Goal: Task Accomplishment & Management: Contribute content

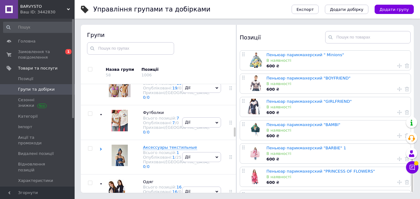
scroll to position [342, 0]
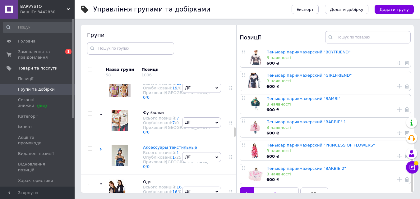
click at [281, 187] on link "4" at bounding box center [274, 193] width 14 height 13
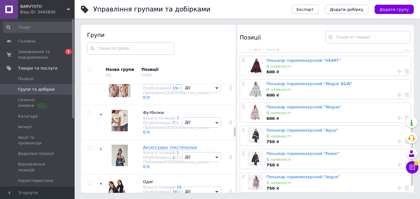
scroll to position [203, 0]
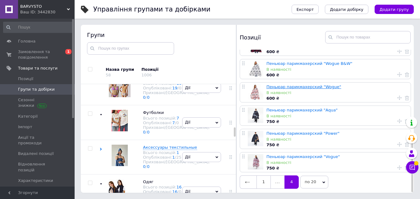
click at [308, 84] on link "Пеньюар парикмахерский "Wogue"" at bounding box center [303, 86] width 75 height 5
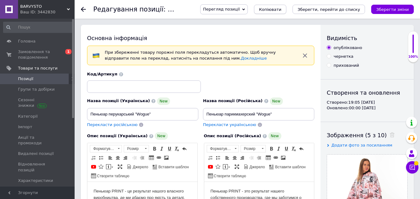
click at [286, 9] on button "Копіювати" at bounding box center [270, 9] width 32 height 9
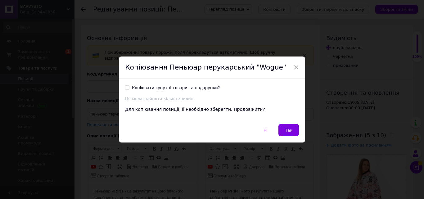
click at [147, 86] on div "Копіювати супутні товари та подарунки?" at bounding box center [176, 88] width 88 height 6
click at [129, 86] on input "Копіювати супутні товари та подарунки?" at bounding box center [127, 87] width 4 height 4
checkbox input "true"
click at [285, 127] on button "Так" at bounding box center [289, 130] width 21 height 12
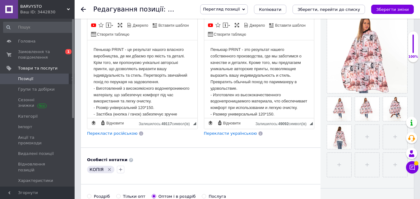
scroll to position [155, 0]
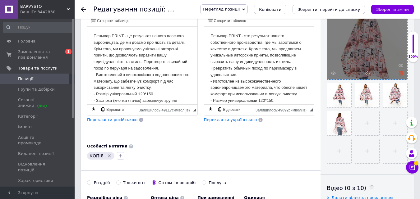
click at [400, 74] on icon at bounding box center [400, 73] width 5 height 5
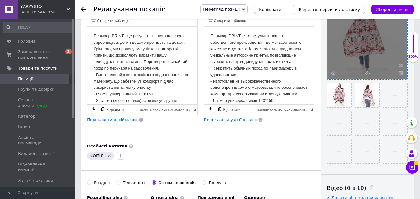
click at [400, 74] on icon at bounding box center [400, 73] width 5 height 5
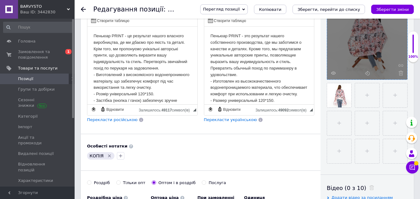
click at [400, 74] on icon at bounding box center [400, 73] width 5 height 5
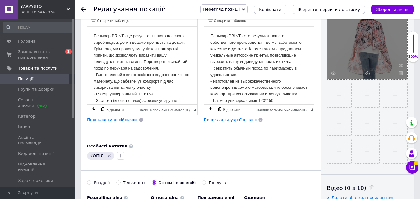
click at [400, 74] on icon at bounding box center [400, 73] width 5 height 5
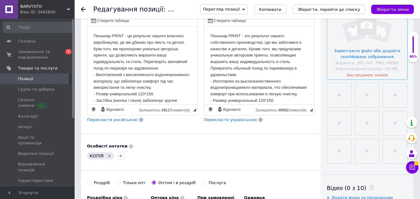
click at [372, 54] on input "file" at bounding box center [367, 39] width 80 height 80
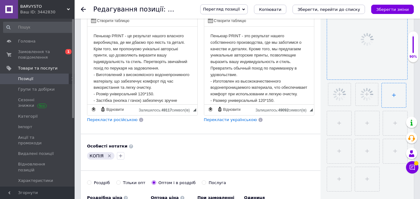
click at [390, 96] on input "file" at bounding box center [393, 95] width 24 height 24
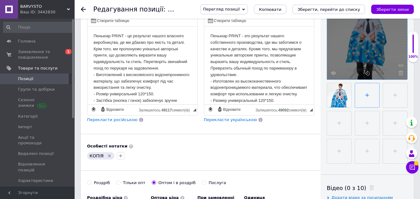
type input "C:\fakepath\foto-157.jpg"
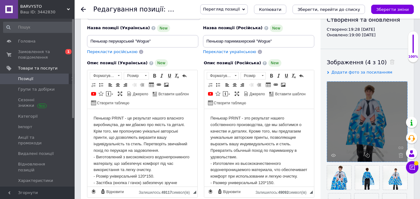
scroll to position [62, 0]
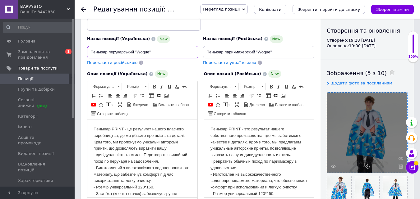
click at [144, 50] on input "Пеньюар перукарський "Wogue"" at bounding box center [142, 52] width 111 height 12
click at [139, 52] on input "Пеньюар перукарський "м"" at bounding box center [142, 52] width 111 height 12
click at [137, 51] on input "Пеньюар перукарський "м"" at bounding box center [142, 52] width 111 height 12
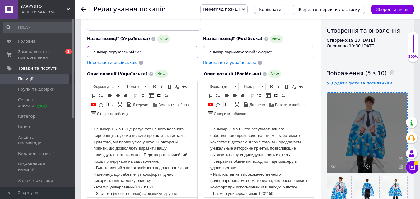
click at [137, 51] on input "Пеньюар перукарський "м"" at bounding box center [142, 52] width 111 height 12
paste input "осс Молокосос"
type input "Пеньюар перукарський "Босс Молокосос""
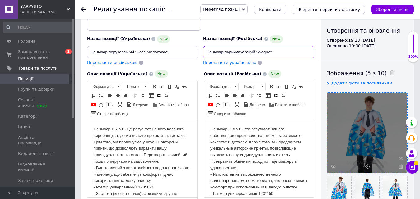
click at [263, 50] on input "Пеньюар парикмахерский "Wogue"" at bounding box center [258, 52] width 111 height 12
paste input "Босс Молокосос"
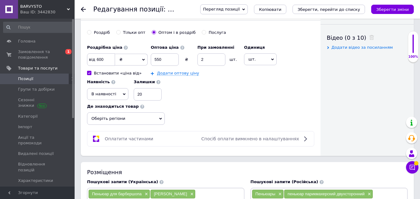
scroll to position [311, 0]
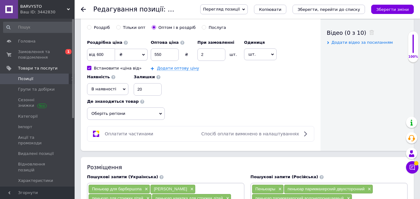
type input "Пеньюар парикмахерский "Босс Молокосос""
click at [138, 112] on span "Оберіть регіони" at bounding box center [126, 113] width 78 height 12
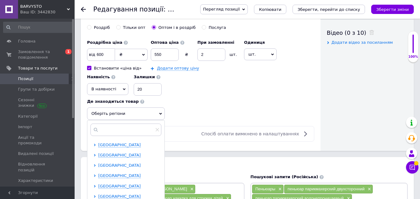
click at [111, 167] on span "[GEOGRAPHIC_DATA]" at bounding box center [119, 165] width 43 height 5
click at [100, 174] on input "checkbox" at bounding box center [100, 175] width 4 height 4
checkbox input "true"
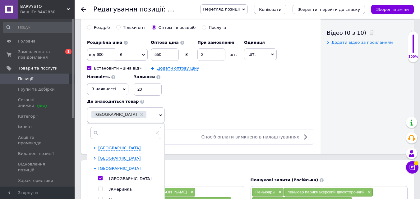
click at [182, 115] on div "Роздрібна ціна від 600 ₴ $ EUR CHF GBP ¥ PLN ₸ MDL HUF KGS CNY TRY KRW lei Вста…" at bounding box center [200, 80] width 227 height 86
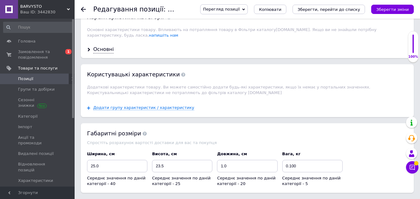
scroll to position [652, 0]
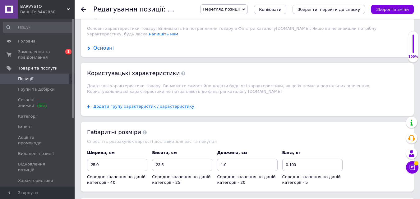
click at [105, 45] on div "Основні" at bounding box center [103, 48] width 21 height 7
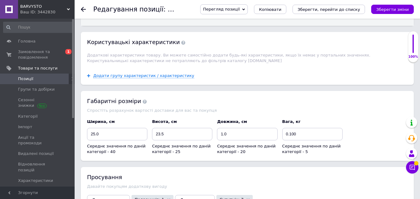
scroll to position [1024, 0]
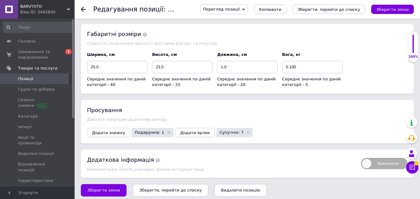
click at [155, 188] on icon "Зберегти, перейти до списку" at bounding box center [170, 190] width 62 height 5
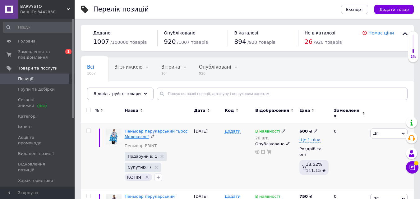
click at [137, 133] on span "Пеньюар перукарський "Босс Молокосос"" at bounding box center [156, 134] width 63 height 10
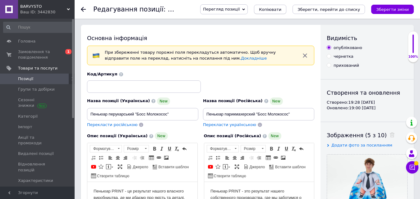
click at [286, 8] on button "Копіювати" at bounding box center [270, 9] width 32 height 9
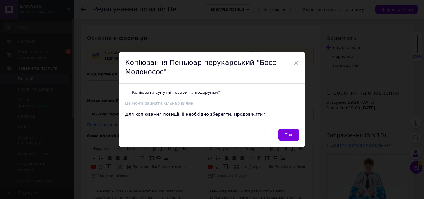
click at [157, 93] on div "Копіювати супутні товари та подарунки?" at bounding box center [176, 93] width 88 height 6
click at [129, 93] on input "Копіювати супутні товари та подарунки?" at bounding box center [127, 92] width 4 height 4
checkbox input "true"
click at [288, 140] on button "Так" at bounding box center [289, 135] width 21 height 12
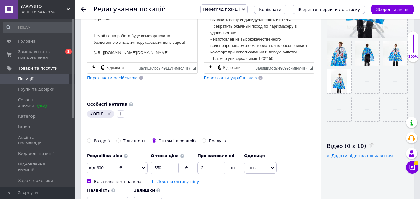
scroll to position [124, 0]
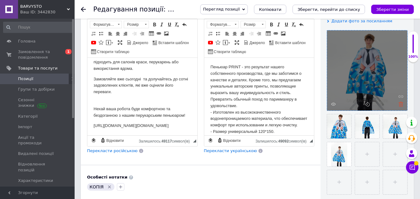
click at [400, 106] on icon at bounding box center [400, 104] width 5 height 5
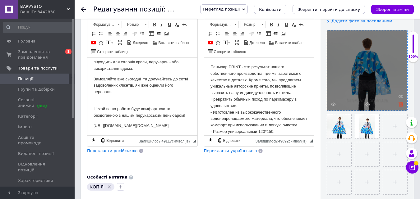
click at [401, 105] on use at bounding box center [400, 104] width 5 height 5
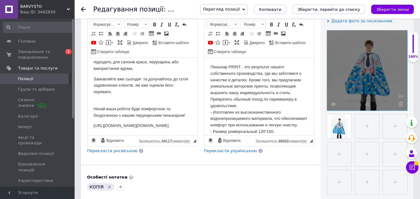
click at [401, 105] on use at bounding box center [400, 104] width 5 height 5
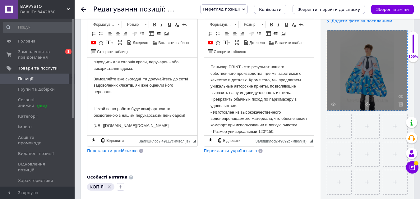
click at [401, 105] on use at bounding box center [400, 104] width 5 height 5
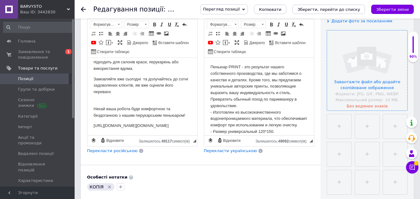
click at [348, 62] on input "file" at bounding box center [367, 70] width 80 height 80
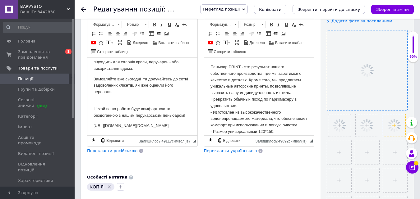
click at [387, 118] on icon at bounding box center [394, 126] width 16 height 16
click at [346, 149] on input "file" at bounding box center [339, 152] width 24 height 24
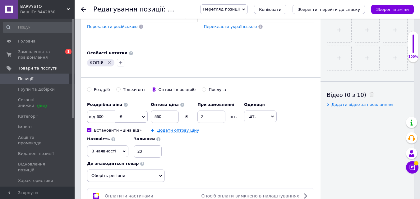
type input "C:\fakepath\foto-165.jpg"
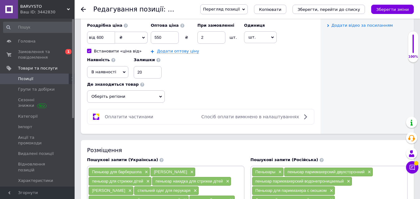
scroll to position [342, 0]
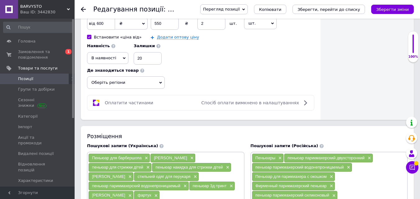
click at [125, 84] on span "Оберіть регіони" at bounding box center [126, 82] width 78 height 12
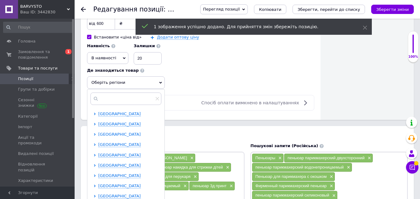
click at [107, 134] on span "[GEOGRAPHIC_DATA]" at bounding box center [119, 134] width 43 height 5
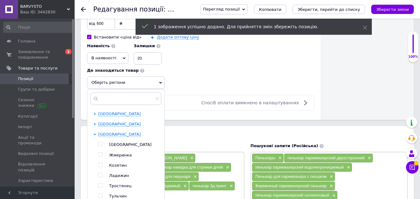
drag, startPoint x: 101, startPoint y: 144, endPoint x: 176, endPoint y: 108, distance: 83.8
click at [101, 144] on input "checkbox" at bounding box center [100, 144] width 4 height 4
checkbox input "true"
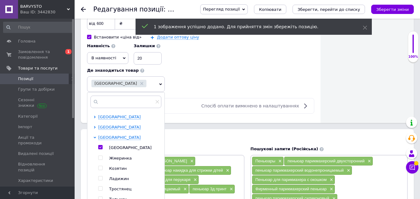
click at [208, 80] on div "Роздрібна ціна від 600 ₴ $ EUR CHF GBP ¥ PLN ₸ MDL HUF KGS CNY TRY KRW lei Вста…" at bounding box center [200, 49] width 227 height 86
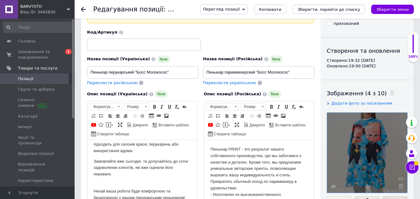
scroll to position [31, 0]
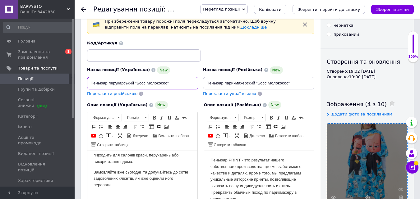
click at [167, 82] on input "Пеньюар перукарський "Босс Молокосос"" at bounding box center [142, 83] width 111 height 12
drag, startPoint x: 171, startPoint y: 84, endPoint x: 167, endPoint y: 85, distance: 4.8
click at [161, 84] on input "Пеньюар перукарський "Босс Молокосос 2"" at bounding box center [142, 83] width 111 height 12
click at [167, 85] on input "Пеньюар перукарський "Босс Молокосос 2"" at bounding box center [142, 83] width 111 height 12
drag, startPoint x: 137, startPoint y: 83, endPoint x: 141, endPoint y: 83, distance: 4.4
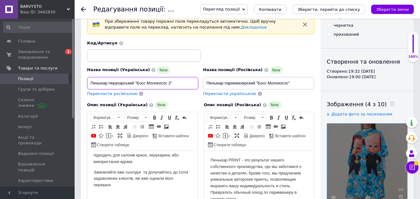
click at [141, 83] on input "Пеньюар перукарський "Босс Молокосос 2"" at bounding box center [142, 83] width 111 height 12
click at [146, 84] on input "Пеньюар перукарський "Босс Молокосос 2"" at bounding box center [142, 83] width 111 height 12
click at [145, 84] on input "Пеньюар перукарський "Босс Молокосос 2"" at bounding box center [142, 83] width 111 height 12
drag, startPoint x: 136, startPoint y: 83, endPoint x: 182, endPoint y: 83, distance: 46.6
click at [169, 83] on input "Пеньюар перукарський "[PERSON_NAME] 2"" at bounding box center [142, 83] width 111 height 12
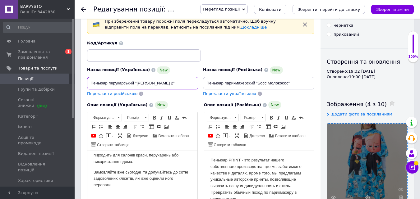
type input "Пеньюар перукарський "[PERSON_NAME] 2""
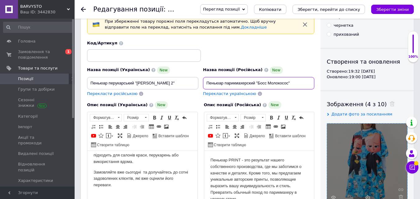
click at [288, 82] on input "Пеньюар парикмахерский "Босс Молокосос"" at bounding box center [258, 83] width 111 height 12
type input "Пеньюар парикмахерский "Босс Молокосос 2""
click at [304, 94] on div "Перекласти українською" at bounding box center [258, 94] width 111 height 6
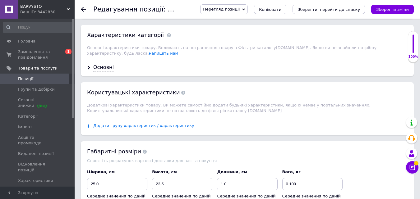
scroll to position [750, 0]
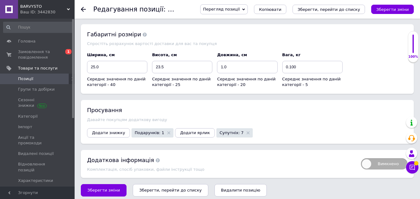
click at [170, 188] on icon "Зберегти, перейти до списку" at bounding box center [170, 190] width 62 height 5
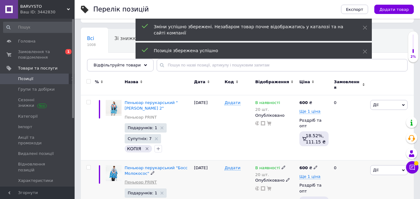
scroll to position [62, 0]
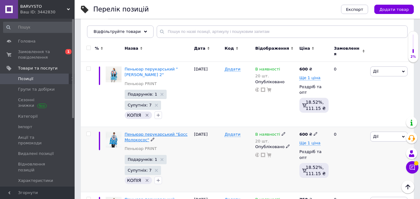
click at [133, 136] on span "Пеньюар перукарський "Босс Молокосос"" at bounding box center [156, 137] width 63 height 10
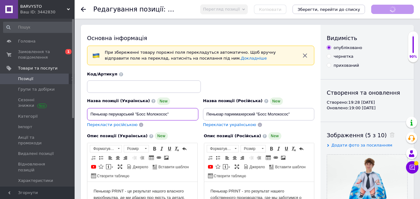
click at [144, 117] on input "Пеньюар перукарський "Босс Молокосос"" at bounding box center [142, 114] width 111 height 12
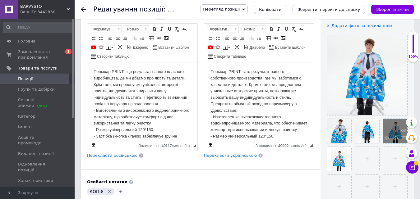
scroll to position [124, 0]
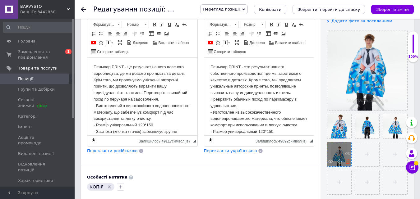
type input "Пеньюар перукарський "Бос Молокосос""
click at [346, 163] on icon at bounding box center [347, 161] width 5 height 5
click at [344, 153] on input "file" at bounding box center [339, 154] width 24 height 24
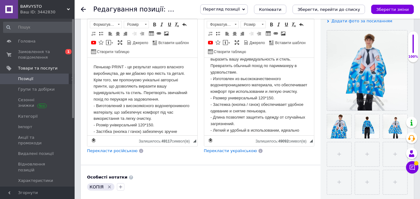
scroll to position [62, 0]
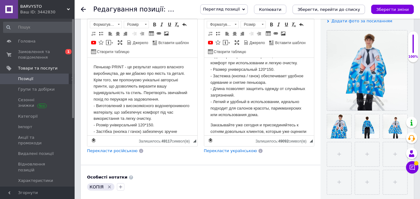
click at [325, 11] on icon "Зберегти, перейти до списку" at bounding box center [328, 9] width 62 height 5
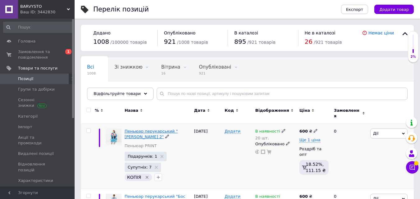
click at [139, 132] on span "Пеньюар перукарський "[PERSON_NAME] 2"" at bounding box center [151, 134] width 53 height 10
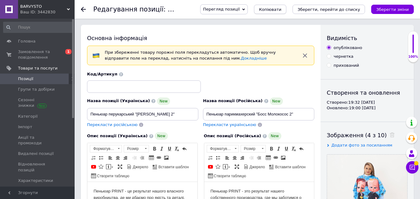
click at [281, 8] on span "Копіювати" at bounding box center [270, 9] width 22 height 5
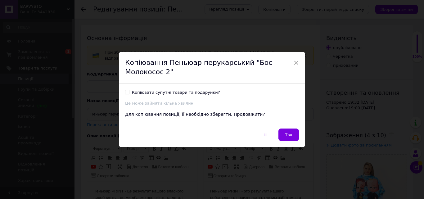
click at [167, 92] on div "Копіювати супутні товари та подарунки?" at bounding box center [176, 93] width 88 height 6
click at [129, 92] on input "Копіювати супутні товари та подарунки?" at bounding box center [127, 92] width 4 height 4
checkbox input "true"
click at [279, 136] on div "Ні   Так" at bounding box center [212, 138] width 186 height 19
click at [282, 137] on button "Так" at bounding box center [289, 135] width 21 height 12
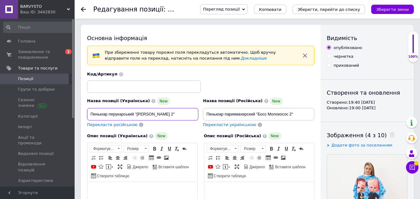
drag, startPoint x: 137, startPoint y: 114, endPoint x: 168, endPoint y: 114, distance: 31.1
click at [168, 114] on input "Пеньюар перукарський "[PERSON_NAME] 2"" at bounding box center [142, 114] width 111 height 12
paste input "Disney"
type input "Пеньюар перукарський "Disney ""
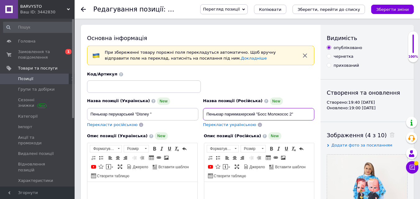
drag, startPoint x: 258, startPoint y: 113, endPoint x: 291, endPoint y: 112, distance: 32.6
click at [291, 112] on input "Пеньюар парикмахерский "Босс Молокосос 2"" at bounding box center [258, 114] width 111 height 12
paste input "Disney"
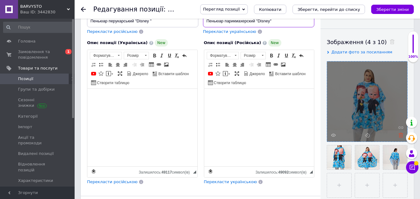
type input "Пеньюар парикмахерский "Disney""
click at [399, 133] on icon at bounding box center [400, 135] width 5 height 5
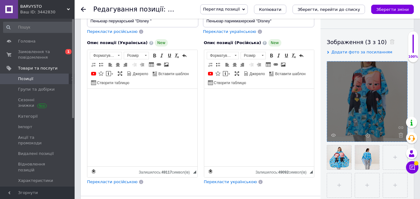
click at [398, 135] on span at bounding box center [399, 135] width 8 height 5
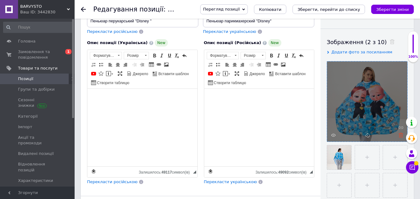
click at [401, 136] on icon at bounding box center [400, 135] width 5 height 5
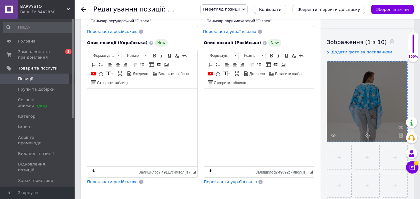
click at [400, 136] on icon at bounding box center [400, 135] width 5 height 5
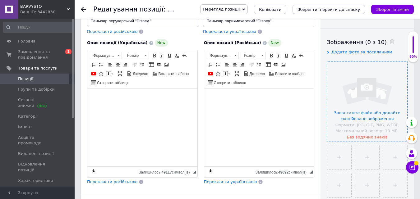
click at [374, 86] on input "file" at bounding box center [367, 102] width 80 height 80
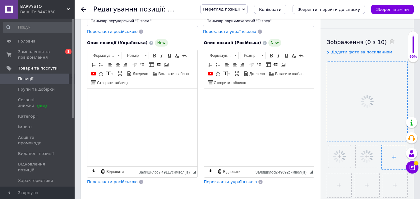
click at [390, 154] on input "file" at bounding box center [393, 157] width 24 height 24
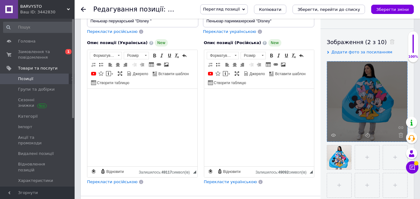
type input "C:\fakepath\foto-169.jpg"
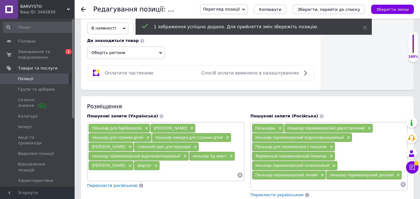
scroll to position [373, 0]
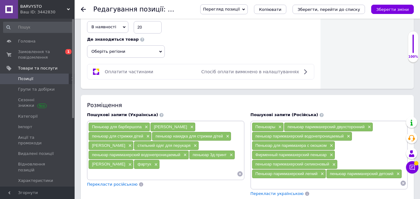
click at [101, 51] on span "Оберіть регіони" at bounding box center [126, 51] width 78 height 12
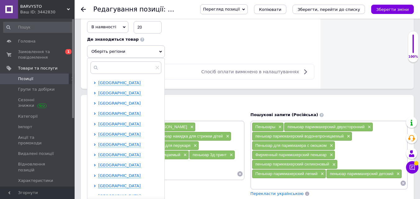
click at [104, 102] on span "[GEOGRAPHIC_DATA]" at bounding box center [119, 103] width 43 height 5
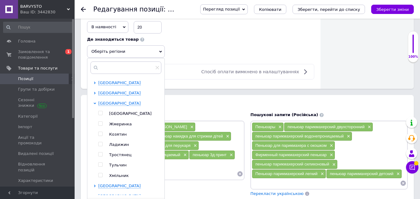
click at [100, 113] on input "checkbox" at bounding box center [100, 113] width 4 height 4
checkbox input "true"
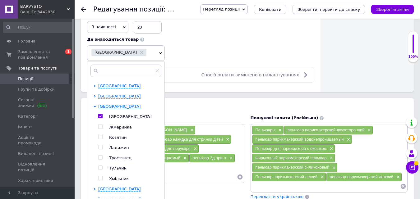
click at [216, 39] on div "Роздрібна ціна від 600 ₴ $ EUR CHF GBP ¥ PLN ₸ MDL HUF KGS CNY TRY KRW lei Вста…" at bounding box center [200, 18] width 227 height 86
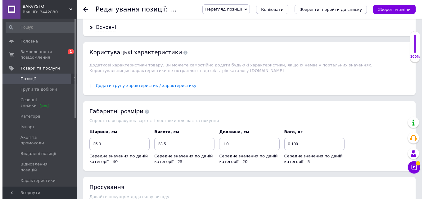
scroll to position [746, 0]
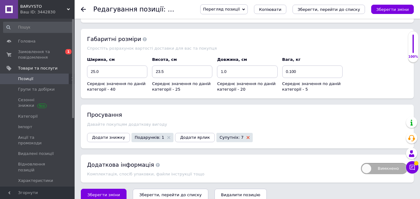
click at [246, 136] on use at bounding box center [247, 137] width 3 height 3
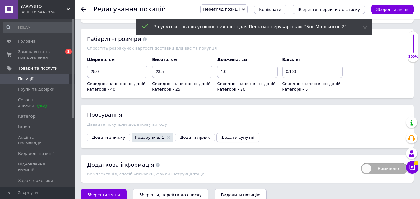
click at [221, 135] on span "Додати супутні" at bounding box center [237, 137] width 33 height 5
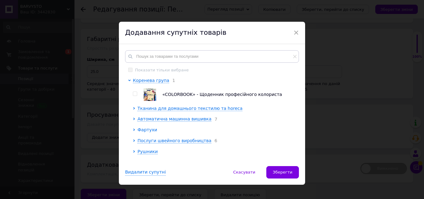
click at [151, 130] on span "Фартухи" at bounding box center [148, 129] width 20 height 5
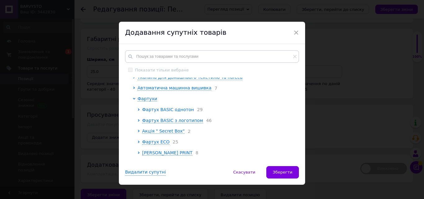
click at [165, 111] on span "Фартух BASIC однотон" at bounding box center [168, 109] width 52 height 5
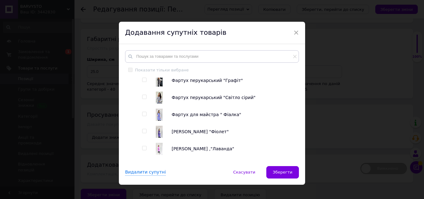
scroll to position [93, 0]
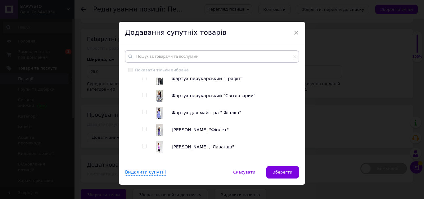
click at [142, 80] on input "checkbox" at bounding box center [144, 78] width 4 height 4
checkbox input "true"
click at [143, 131] on input "checkbox" at bounding box center [144, 129] width 4 height 4
checkbox input "true"
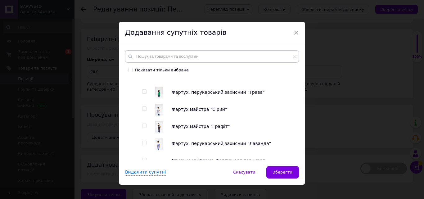
scroll to position [311, 0]
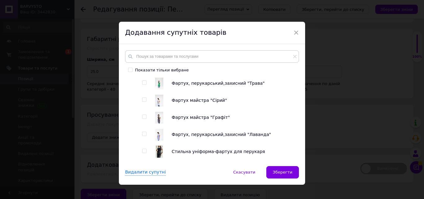
click at [144, 100] on input "checkbox" at bounding box center [144, 100] width 4 height 4
checkbox input "true"
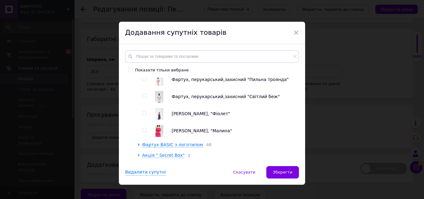
scroll to position [590, 0]
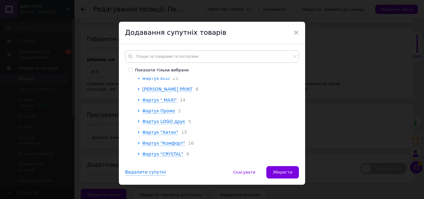
click at [156, 78] on span "Фартух ECO" at bounding box center [155, 78] width 27 height 5
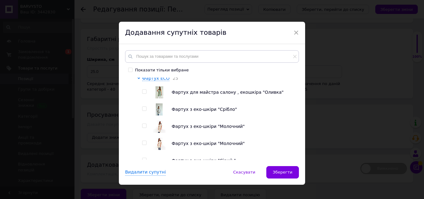
click at [144, 128] on input "checkbox" at bounding box center [144, 126] width 4 height 4
checkbox input "true"
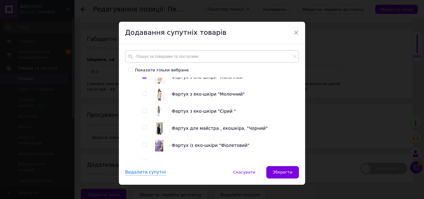
scroll to position [652, 0]
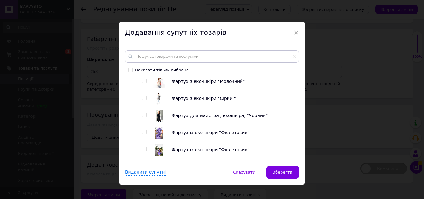
click at [143, 100] on input "checkbox" at bounding box center [144, 98] width 4 height 4
checkbox input "true"
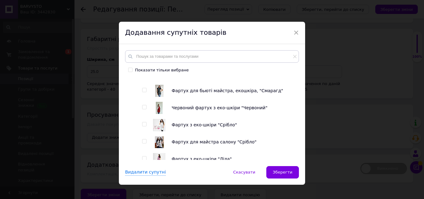
scroll to position [714, 0]
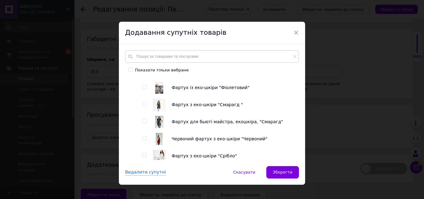
click at [143, 89] on input "checkbox" at bounding box center [144, 87] width 4 height 4
checkbox input "true"
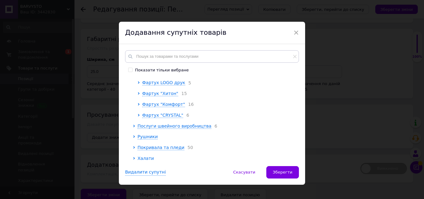
scroll to position [994, 0]
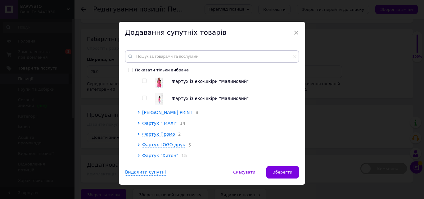
click at [144, 83] on input "checkbox" at bounding box center [144, 81] width 4 height 4
checkbox input "true"
click at [157, 126] on span "Фартух " МАXI"" at bounding box center [159, 123] width 34 height 5
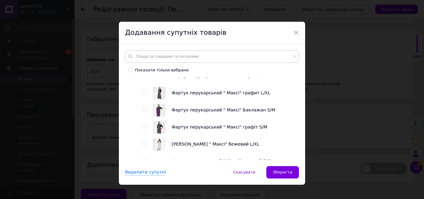
scroll to position [1056, 0]
click at [143, 94] on input "checkbox" at bounding box center [144, 92] width 4 height 4
checkbox input "true"
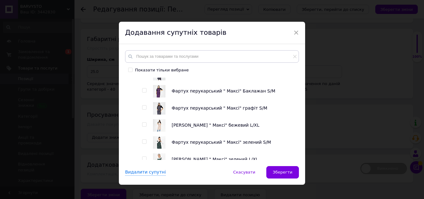
scroll to position [1087, 0]
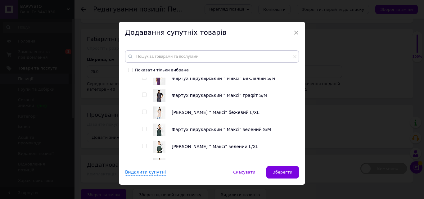
click at [142, 135] on div at bounding box center [145, 130] width 6 height 12
click at [143, 131] on input "checkbox" at bounding box center [144, 129] width 4 height 4
checkbox input "true"
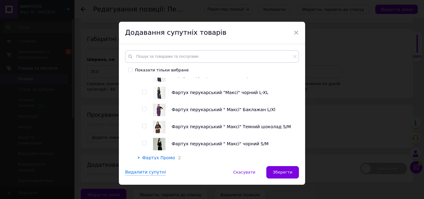
scroll to position [1243, 0]
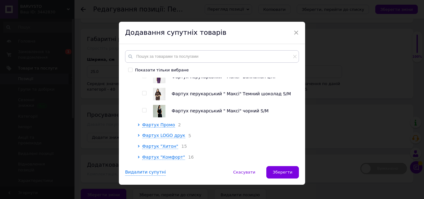
click at [144, 95] on input "checkbox" at bounding box center [144, 93] width 4 height 4
checkbox input "true"
click at [162, 149] on span "Фартук "Хитон"" at bounding box center [160, 146] width 36 height 5
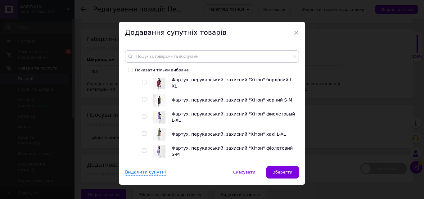
scroll to position [1274, 0]
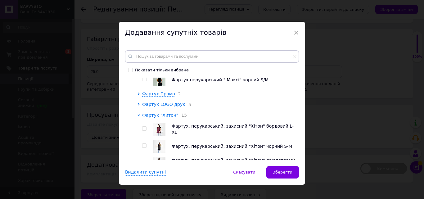
click at [143, 131] on input "checkbox" at bounding box center [144, 129] width 4 height 4
checkbox input "true"
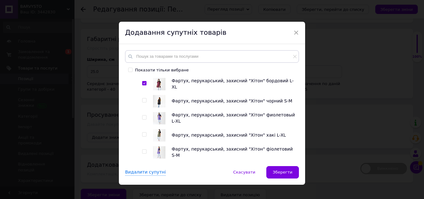
scroll to position [1398, 0]
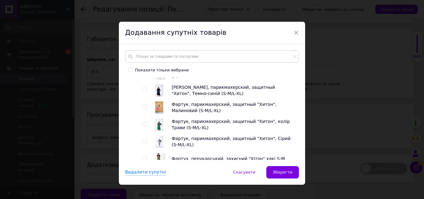
click at [143, 109] on input "checkbox" at bounding box center [144, 107] width 4 height 4
checkbox input "true"
click at [142, 126] on input "checkbox" at bounding box center [144, 124] width 4 height 4
checkbox input "true"
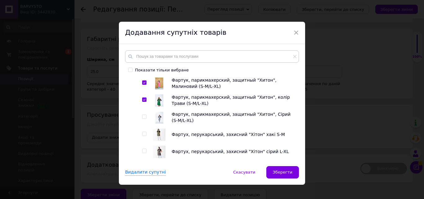
scroll to position [1491, 0]
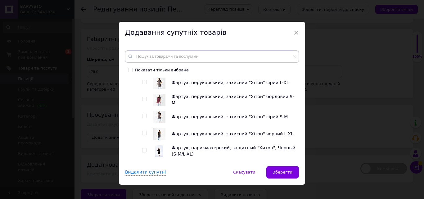
click at [143, 118] on input "checkbox" at bounding box center [144, 116] width 4 height 4
checkbox input "true"
click at [143, 135] on input "checkbox" at bounding box center [144, 133] width 4 height 4
checkbox input "true"
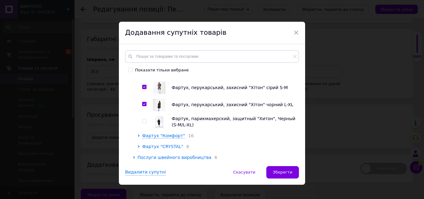
scroll to position [1539, 0]
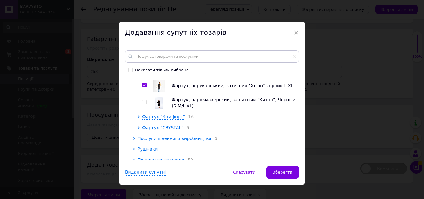
click at [171, 130] on span "Фартух "CRYSTAL"" at bounding box center [162, 127] width 41 height 5
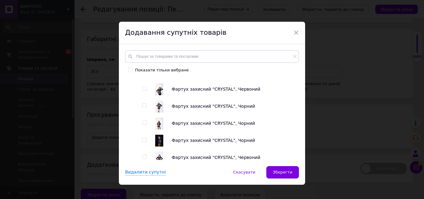
scroll to position [1601, 0]
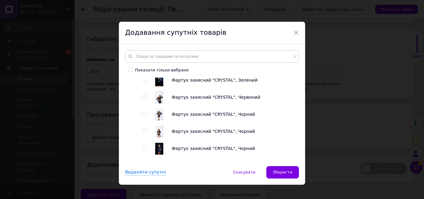
click at [143, 99] on input "checkbox" at bounding box center [144, 97] width 4 height 4
checkbox input "true"
drag, startPoint x: 141, startPoint y: 102, endPoint x: 144, endPoint y: 113, distance: 11.8
click at [141, 102] on div at bounding box center [140, 117] width 5 height 109
click at [143, 116] on input "checkbox" at bounding box center [144, 114] width 4 height 4
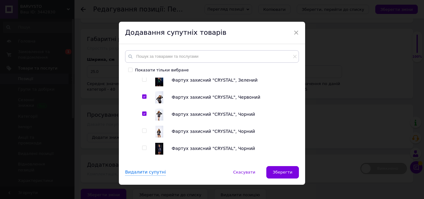
checkbox input "true"
click at [143, 99] on input "checkbox" at bounding box center [144, 97] width 4 height 4
checkbox input "false"
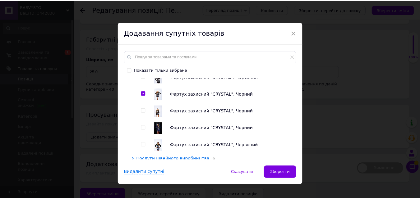
scroll to position [1663, 0]
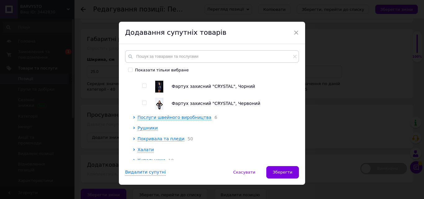
click at [145, 88] on input "checkbox" at bounding box center [144, 86] width 4 height 4
click at [144, 88] on input "checkbox" at bounding box center [144, 86] width 4 height 4
checkbox input "true"
click at [144, 105] on input "checkbox" at bounding box center [144, 103] width 4 height 4
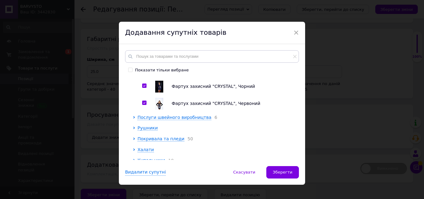
checkbox input "true"
click at [294, 170] on button "Зберегти" at bounding box center [283, 172] width 33 height 12
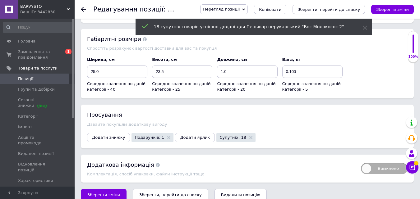
click at [341, 8] on icon "Зберегти, перейти до списку" at bounding box center [328, 9] width 62 height 5
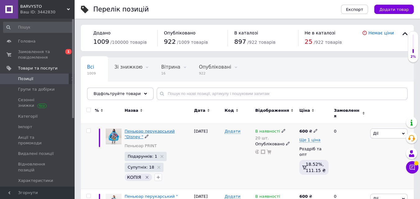
click at [175, 129] on span "Пеньюар перукарський "Disney "" at bounding box center [150, 134] width 50 height 10
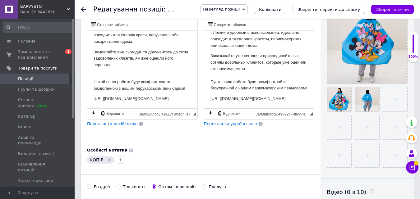
scroll to position [249, 0]
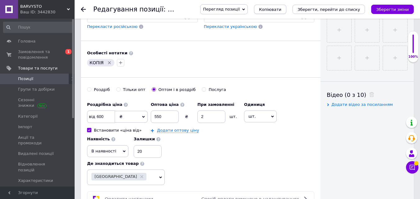
click at [280, 9] on span "Копіювати" at bounding box center [270, 9] width 22 height 5
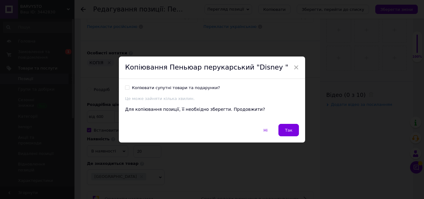
click at [128, 87] on input "Копіювати супутні товари та подарунки?" at bounding box center [127, 87] width 4 height 4
checkbox input "true"
drag, startPoint x: 291, startPoint y: 129, endPoint x: 292, endPoint y: 126, distance: 3.2
click at [291, 128] on span "Так" at bounding box center [288, 130] width 7 height 5
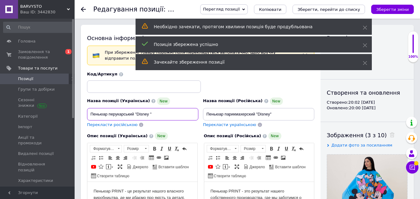
click at [144, 115] on input "Пеньюар перукарський "Disney "" at bounding box center [142, 114] width 111 height 12
paste input "«[PERSON_NAME]» Mouse"
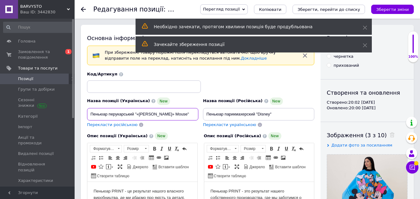
click at [139, 113] on input "Пеньюар перукарський "«[PERSON_NAME]» Mouse"" at bounding box center [142, 114] width 111 height 12
click at [151, 113] on input "Пеньюар перукарський "[PERSON_NAME]» Mouse"" at bounding box center [142, 114] width 111 height 12
drag, startPoint x: 136, startPoint y: 113, endPoint x: 161, endPoint y: 116, distance: 24.7
click at [161, 116] on input "Пеньюар перукарський "[PERSON_NAME] Mouse"" at bounding box center [142, 114] width 111 height 12
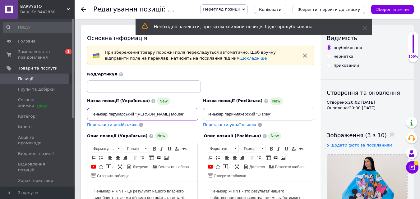
type input "Пеньюар перукарський "[PERSON_NAME] Mouse""
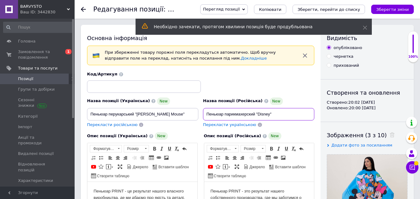
click at [263, 114] on input "Пеньюар парикмахерский "Disney"" at bounding box center [258, 114] width 111 height 12
paste input "[PERSON_NAME] Mouse"
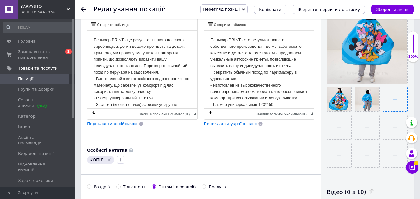
scroll to position [155, 0]
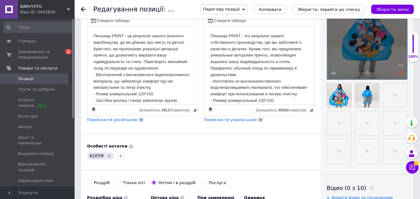
type input "Пеньюар парикмахерский "[PERSON_NAME] Mouse""
click at [400, 73] on icon at bounding box center [400, 73] width 5 height 5
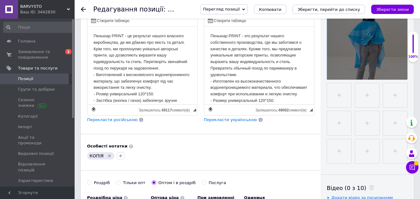
click at [382, 52] on div at bounding box center [367, 39] width 80 height 80
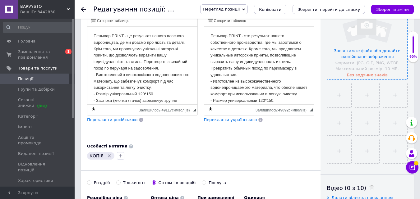
click at [375, 44] on input "file" at bounding box center [367, 39] width 80 height 80
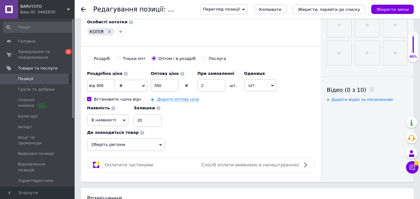
click at [121, 145] on span "Оберіть регіони" at bounding box center [126, 145] width 78 height 12
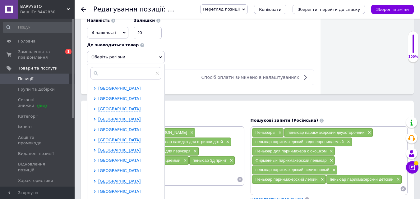
scroll to position [373, 0]
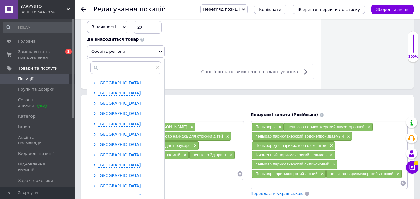
click at [102, 104] on span "[GEOGRAPHIC_DATA]" at bounding box center [119, 103] width 43 height 5
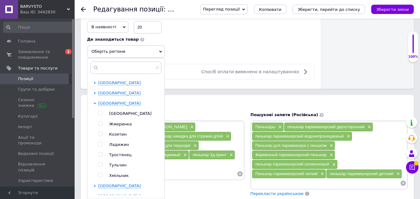
click at [100, 114] on input "checkbox" at bounding box center [100, 113] width 4 height 4
checkbox input "true"
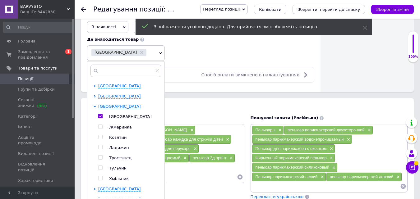
click at [204, 54] on div "Роздрібна ціна від 600 ₴ $ EUR CHF GBP ¥ PLN ₸ MDL HUF KGS CNY TRY KRW lei Вста…" at bounding box center [200, 18] width 227 height 86
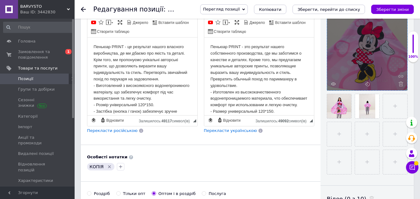
scroll to position [140, 0]
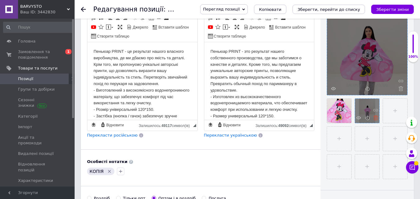
click at [375, 118] on icon at bounding box center [375, 118] width 5 height 5
click at [365, 109] on input "file" at bounding box center [367, 111] width 24 height 24
type input "C:\fakepath\foto-180.jpg"
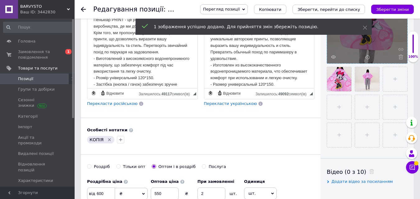
scroll to position [171, 0]
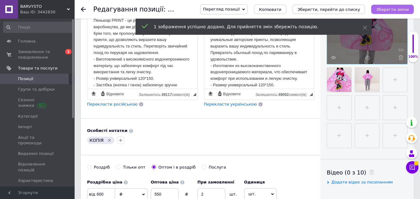
click at [389, 9] on icon "Зберегти зміни" at bounding box center [392, 9] width 33 height 5
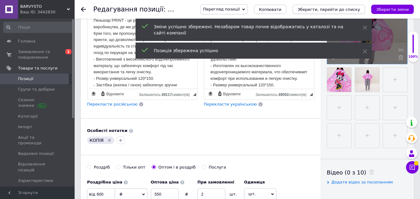
click at [353, 7] on icon "Зберегти, перейти до списку" at bounding box center [328, 9] width 62 height 5
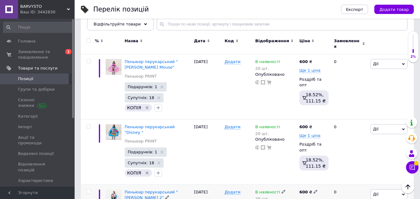
scroll to position [62, 0]
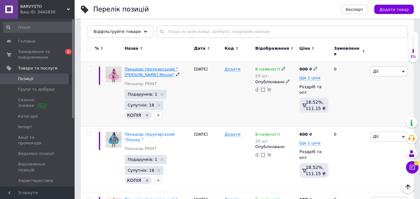
click at [129, 69] on span "Пеньюар перукарський "[PERSON_NAME] Mouse"" at bounding box center [151, 72] width 53 height 10
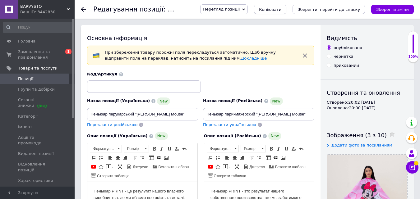
click at [277, 13] on button "Копіювати" at bounding box center [270, 9] width 32 height 9
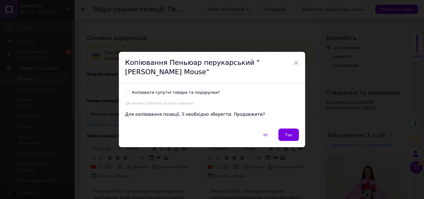
click at [157, 90] on div "Копіювати супутні товари та подарунки?" at bounding box center [176, 93] width 88 height 6
click at [129, 90] on input "Копіювати супутні товари та подарунки?" at bounding box center [127, 92] width 4 height 4
checkbox input "true"
click at [297, 131] on button "Так" at bounding box center [289, 135] width 21 height 12
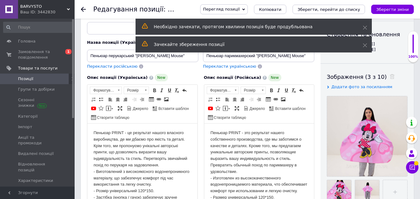
scroll to position [124, 0]
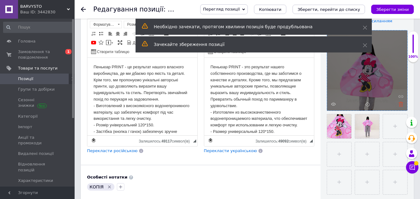
click at [398, 106] on icon at bounding box center [400, 104] width 5 height 5
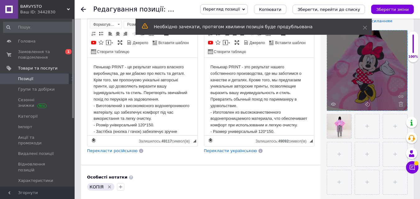
click at [399, 105] on use at bounding box center [400, 104] width 5 height 5
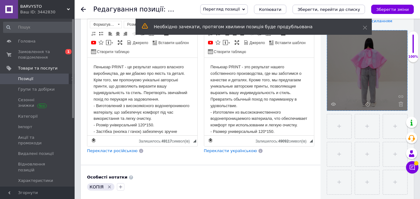
click at [399, 105] on icon at bounding box center [400, 104] width 5 height 5
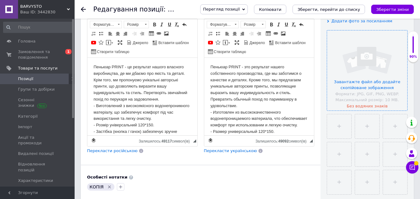
click at [370, 75] on input "file" at bounding box center [367, 70] width 80 height 80
